Goal: Task Accomplishment & Management: Manage account settings

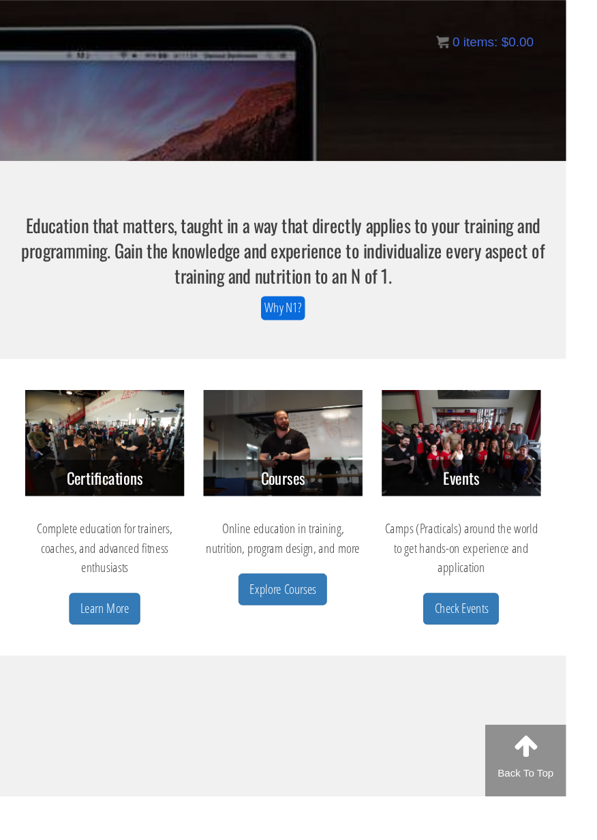
scroll to position [182, 0]
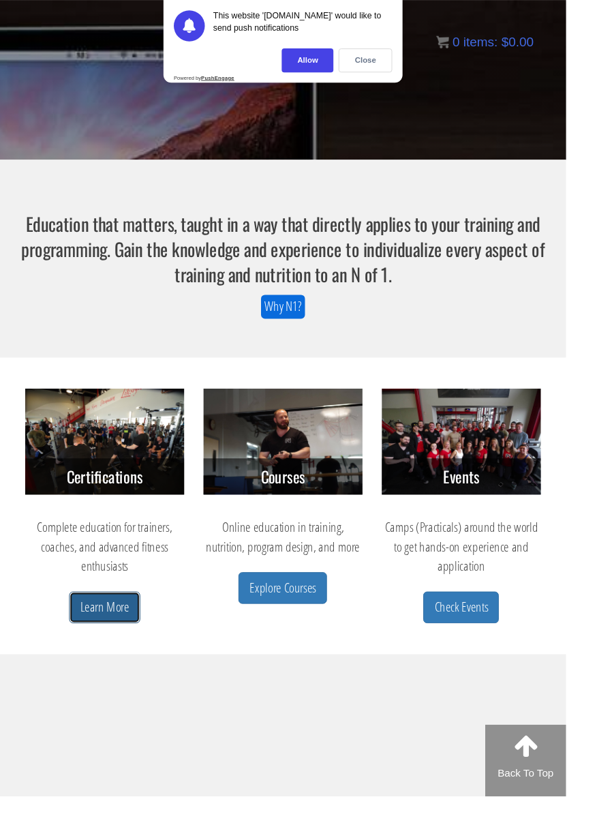
click at [117, 635] on link "Learn More" at bounding box center [110, 640] width 75 height 33
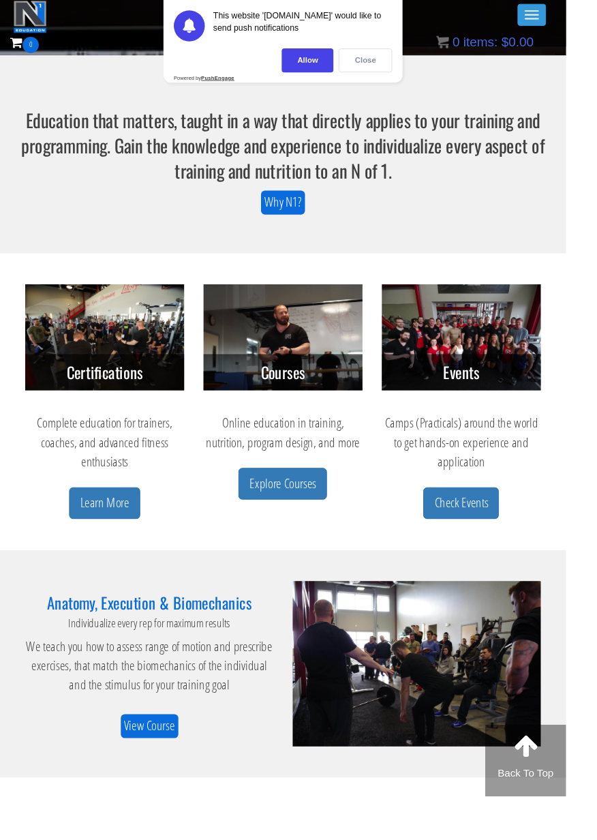
click at [414, 53] on div "Close" at bounding box center [385, 63] width 57 height 25
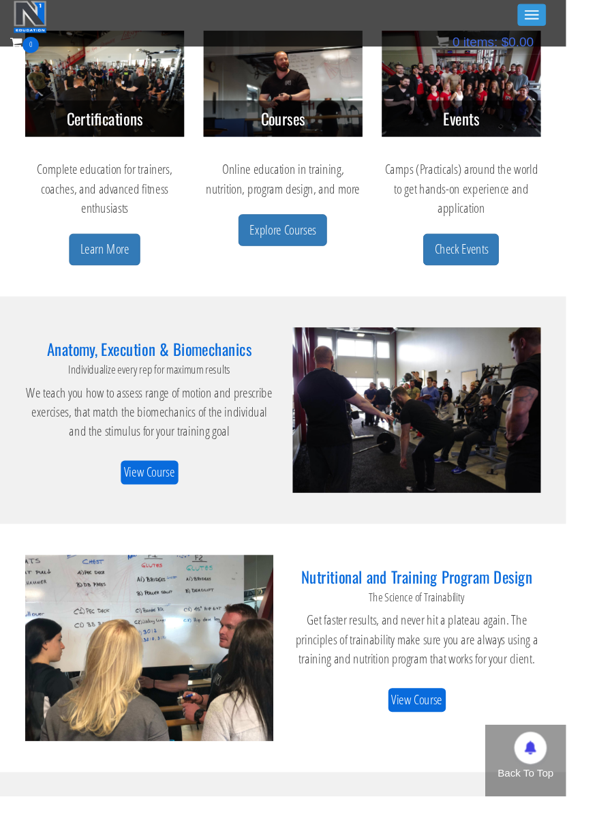
scroll to position [535, 0]
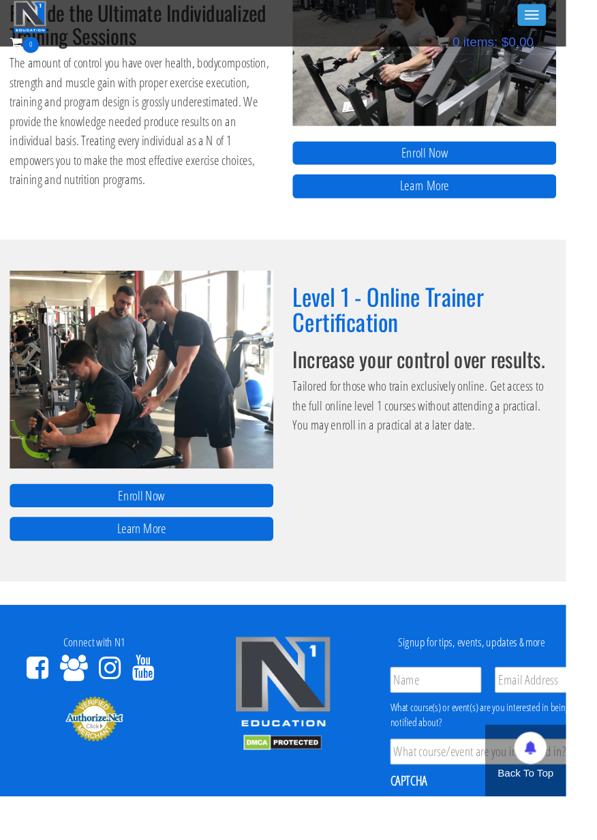
scroll to position [568, 0]
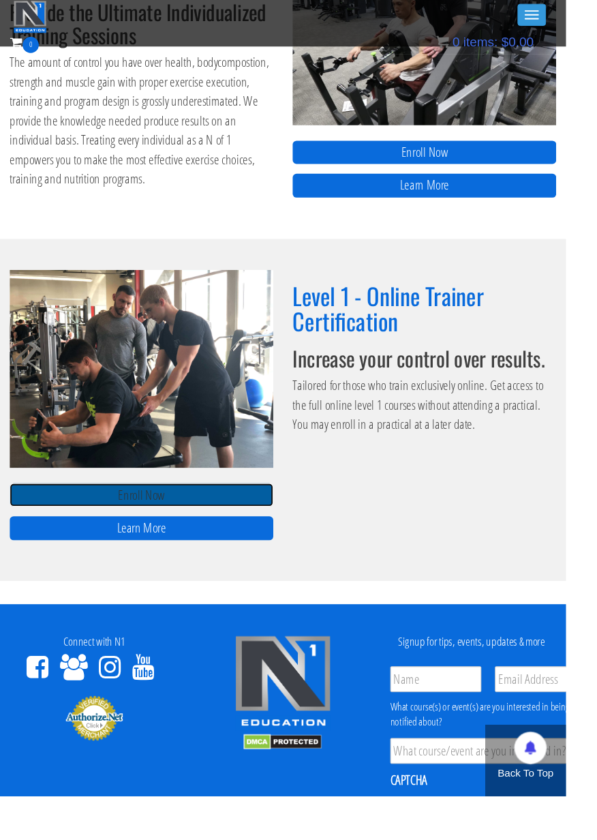
click at [250, 516] on link "Enroll Now" at bounding box center [149, 522] width 278 height 25
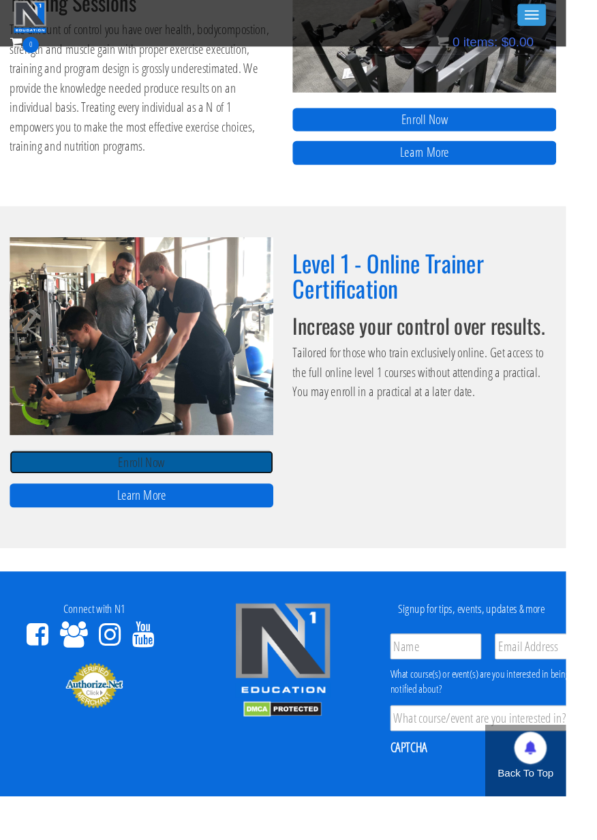
scroll to position [637, 0]
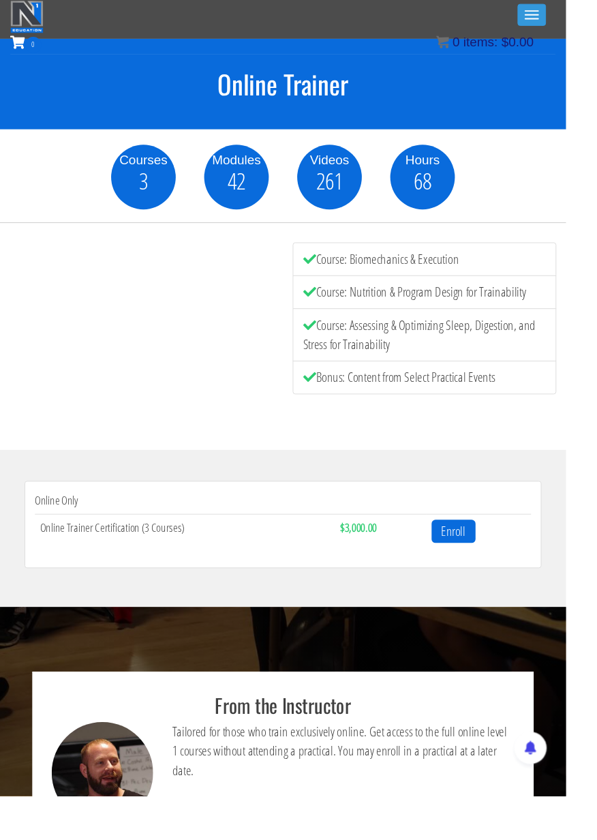
click at [525, 38] on span "items:" at bounding box center [507, 44] width 36 height 15
click at [556, 12] on span "button" at bounding box center [561, 11] width 15 height 1
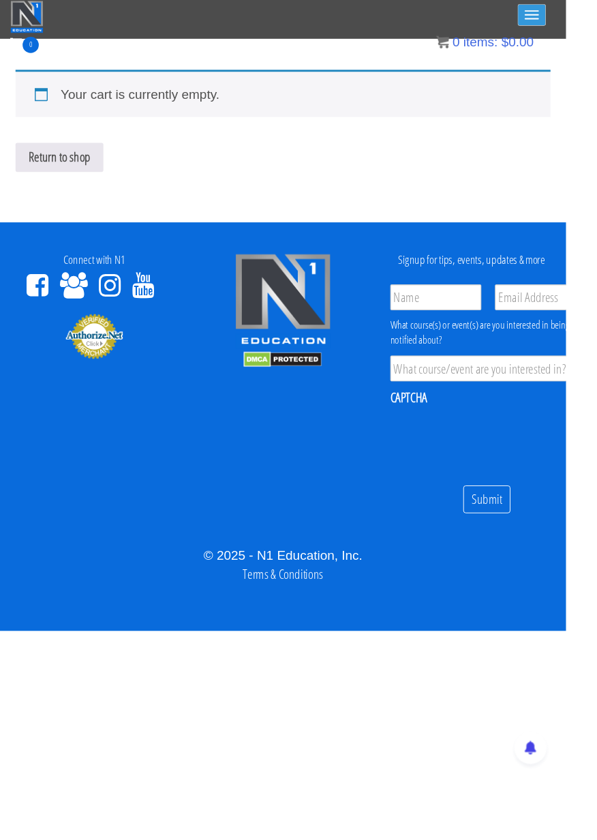
click at [564, 14] on button "Toggle navigation" at bounding box center [561, 15] width 30 height 23
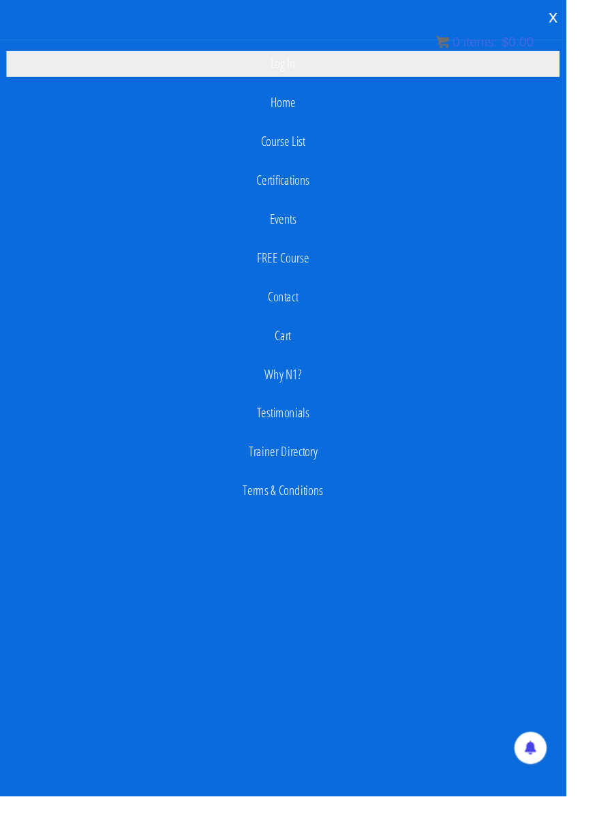
click at [314, 74] on link "Log In" at bounding box center [299, 67] width 584 height 27
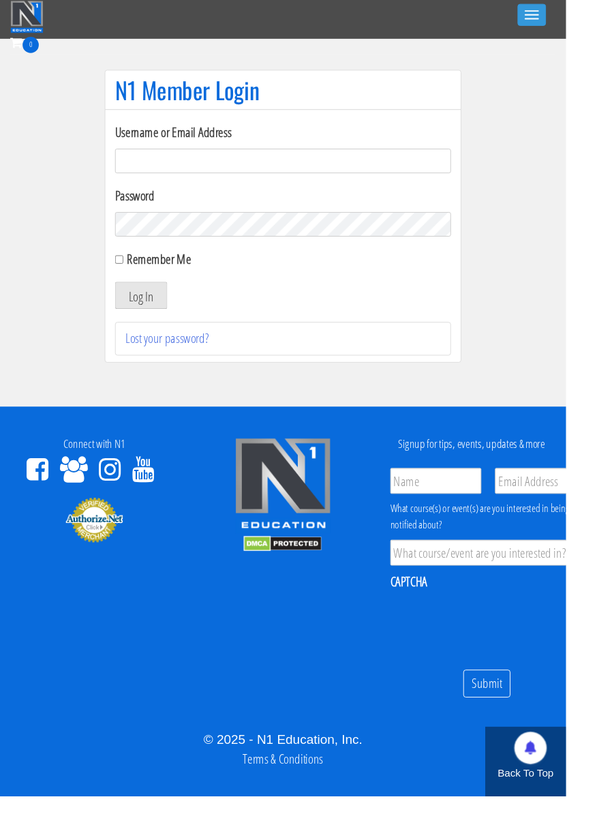
click at [417, 173] on input "Username or Email Address" at bounding box center [298, 170] width 355 height 26
type input "Blackbox729@gmail.com"
click at [121, 297] on button "Log In" at bounding box center [148, 311] width 55 height 29
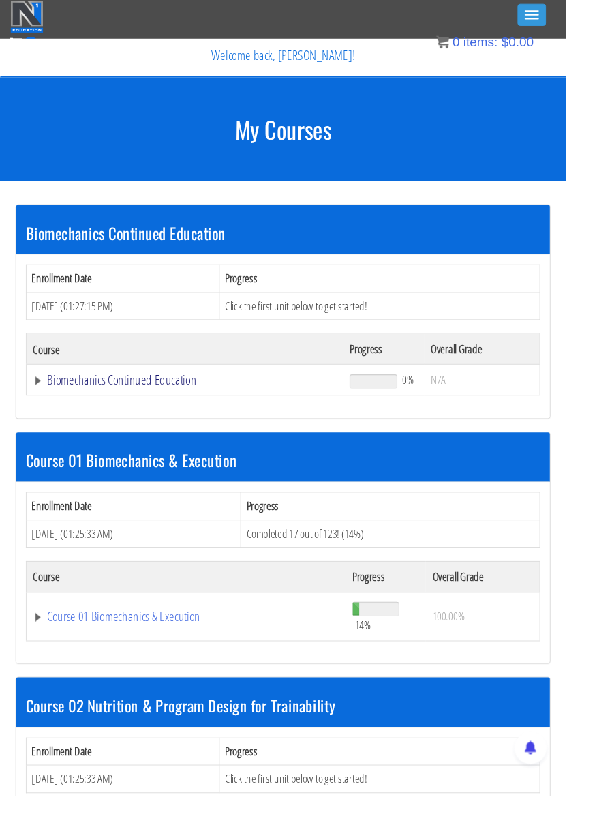
click at [80, 406] on link "Biomechanics Continued Education" at bounding box center [195, 401] width 320 height 14
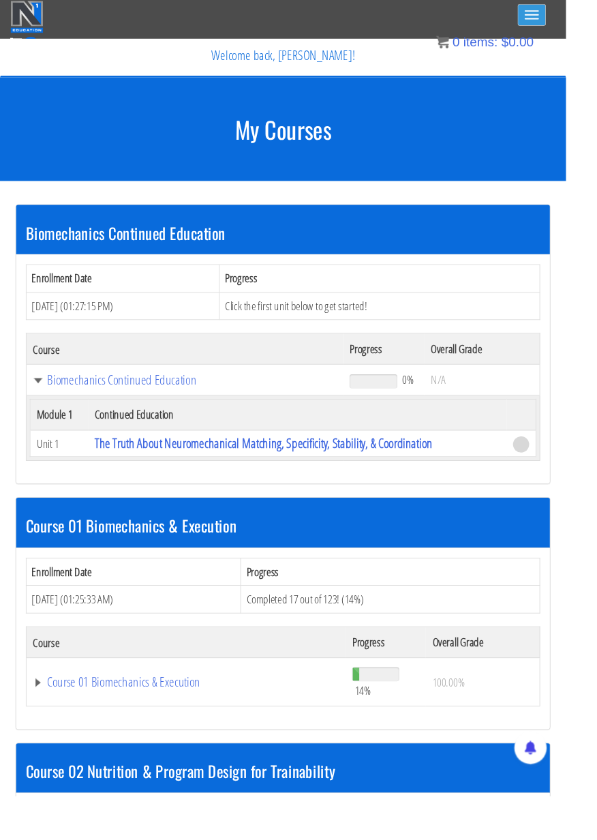
click at [563, 18] on button "Toggle navigation" at bounding box center [561, 15] width 30 height 23
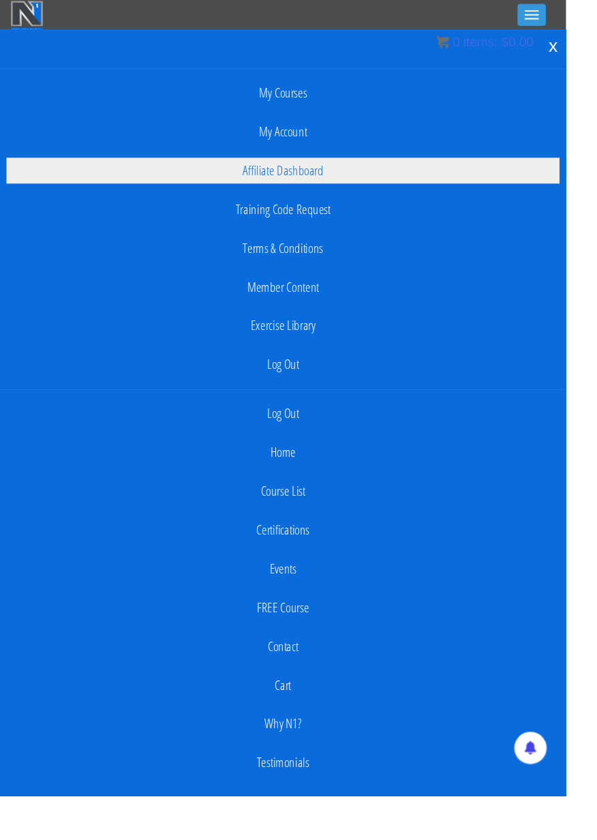
click at [342, 185] on link "Affiliate Dashboard" at bounding box center [299, 179] width 584 height 27
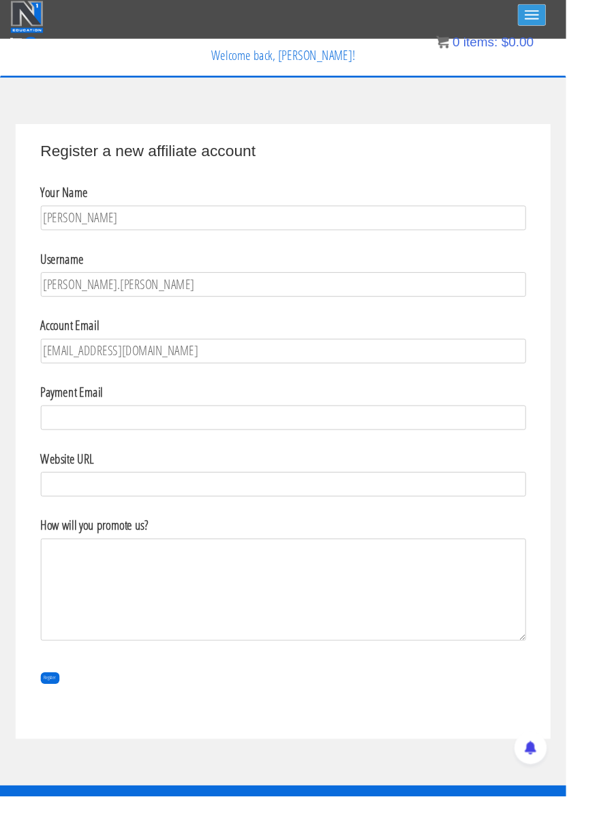
click at [562, 13] on button "Toggle navigation" at bounding box center [561, 15] width 30 height 23
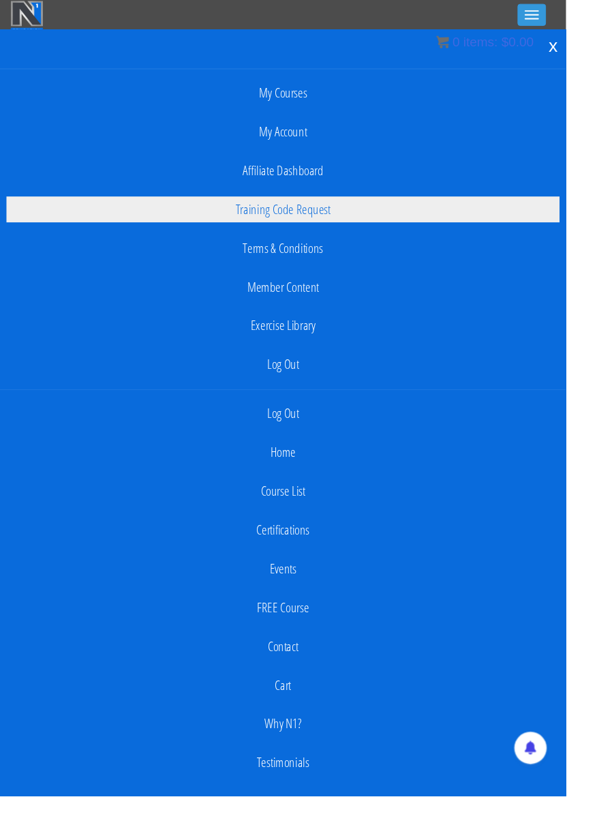
click at [350, 222] on link "Training Code Request" at bounding box center [299, 220] width 584 height 27
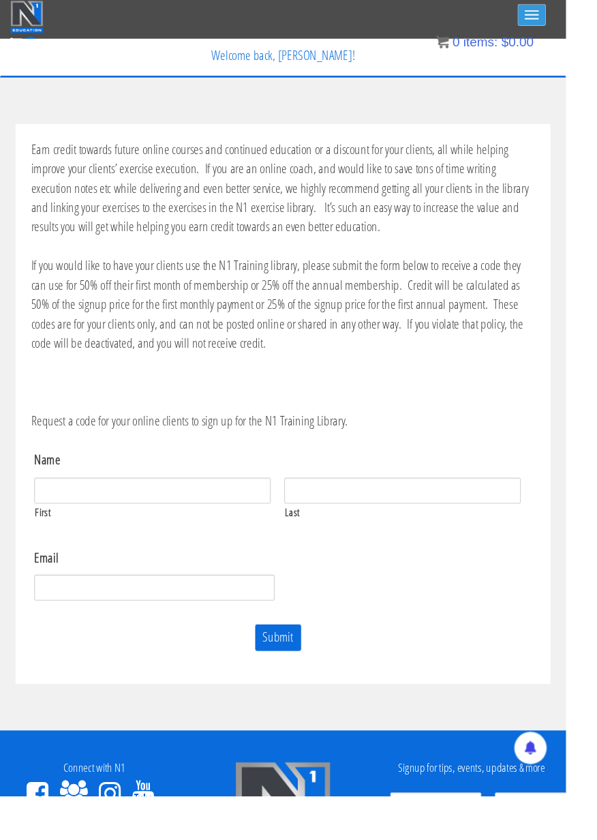
click at [574, 10] on button "Toggle navigation" at bounding box center [561, 15] width 30 height 23
